Goal: Use online tool/utility: Utilize a website feature to perform a specific function

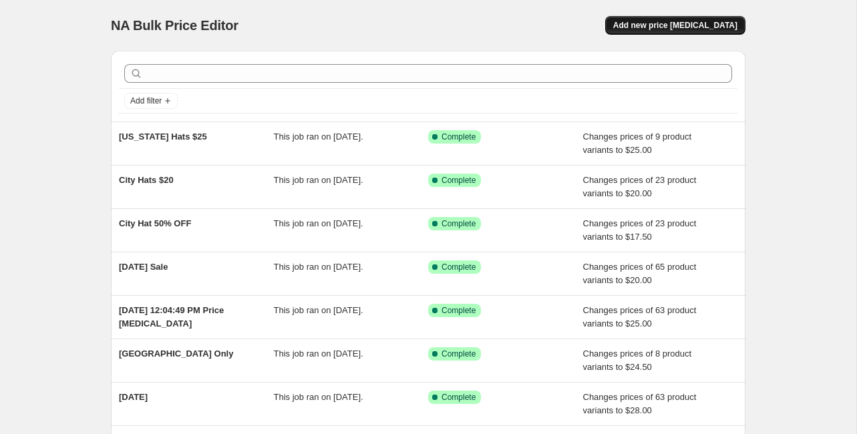
click at [613, 20] on span "Add new price [MEDICAL_DATA]" at bounding box center [675, 25] width 124 height 11
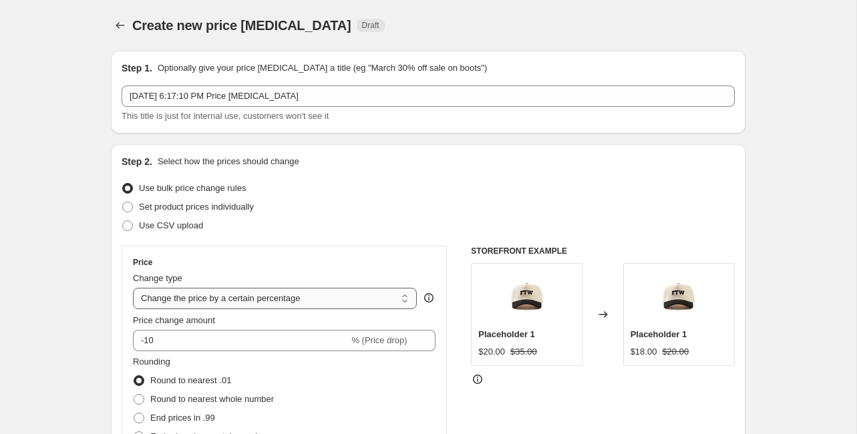
click at [246, 288] on select "Change the price to a certain amount Change the price by a certain amount Chang…" at bounding box center [275, 298] width 284 height 21
select select "to"
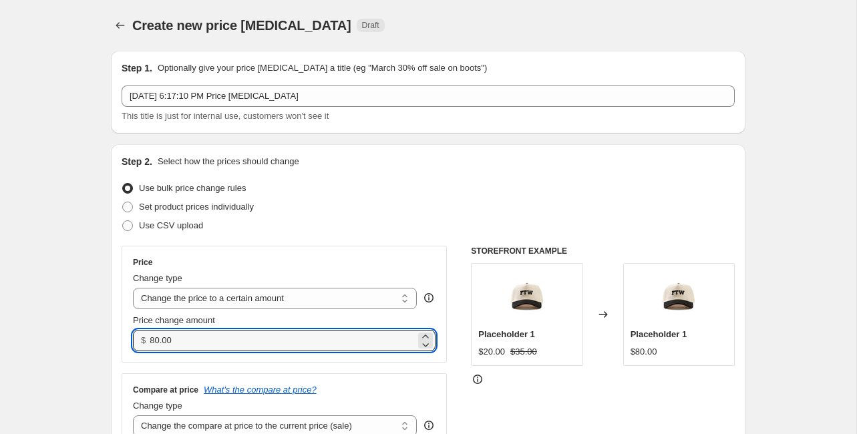
drag, startPoint x: 246, startPoint y: 268, endPoint x: 196, endPoint y: 262, distance: 50.4
click at [196, 262] on div "Step 2. Select how the prices should change Use bulk price change rules Set pro…" at bounding box center [428, 316] width 634 height 344
type input "34.95"
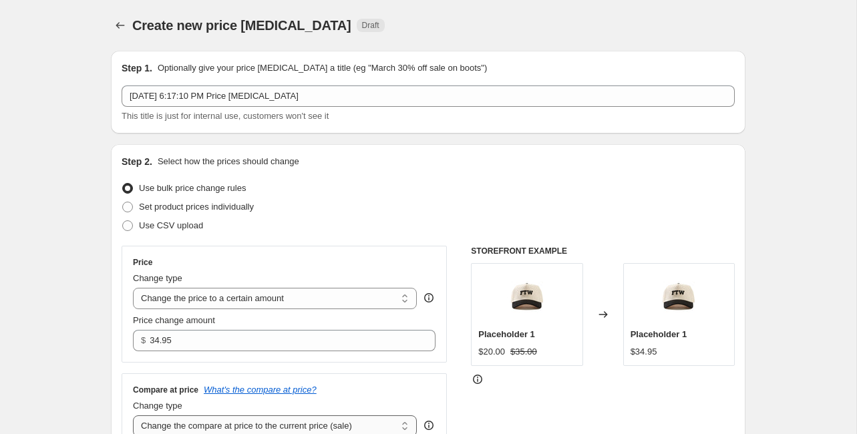
click at [319, 415] on select "Change the compare at price to the current price (sale) Change the compare at p…" at bounding box center [275, 425] width 284 height 21
select select "remove"
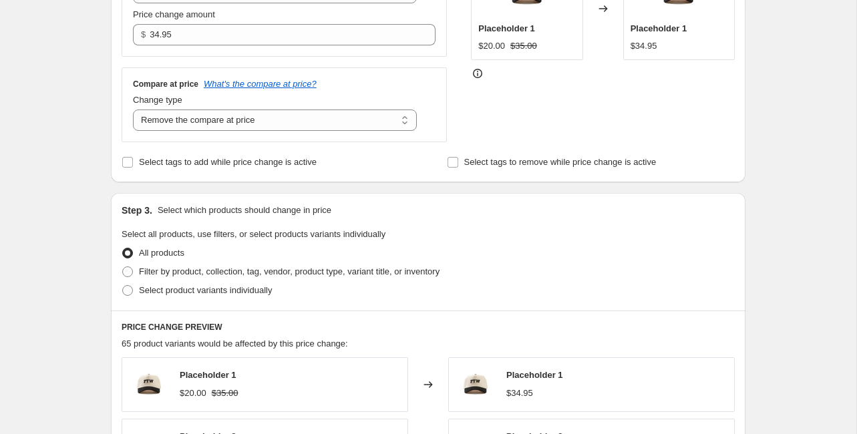
scroll to position [616, 0]
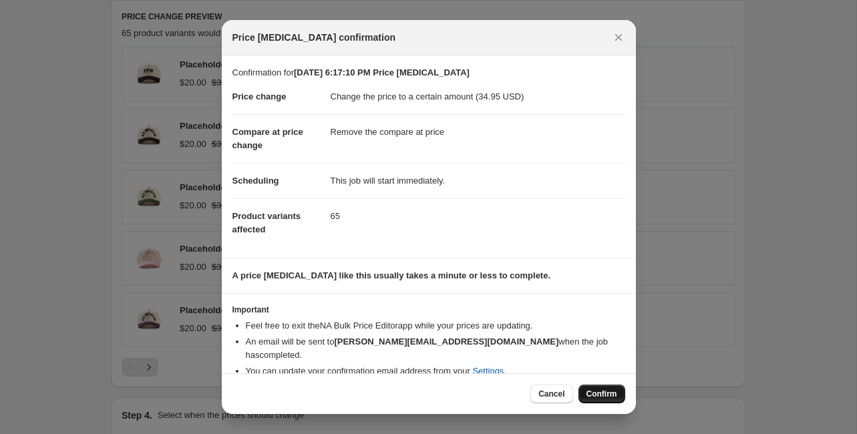
click at [586, 389] on span "Confirm" at bounding box center [601, 394] width 31 height 11
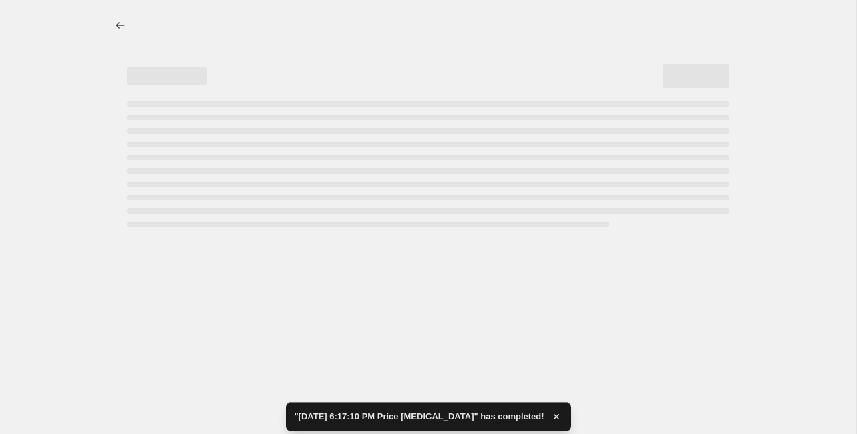
select select "remove"
